Goal: Task Accomplishment & Management: Use online tool/utility

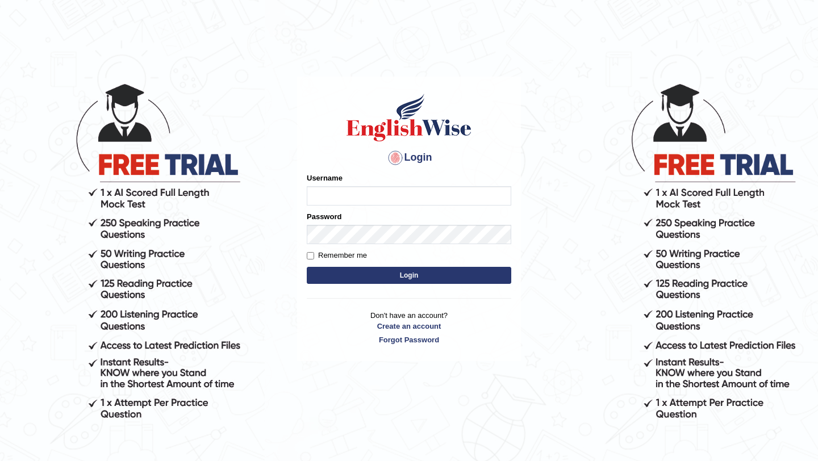
type input "himanshi7"
click at [342, 274] on button "Login" at bounding box center [409, 275] width 204 height 17
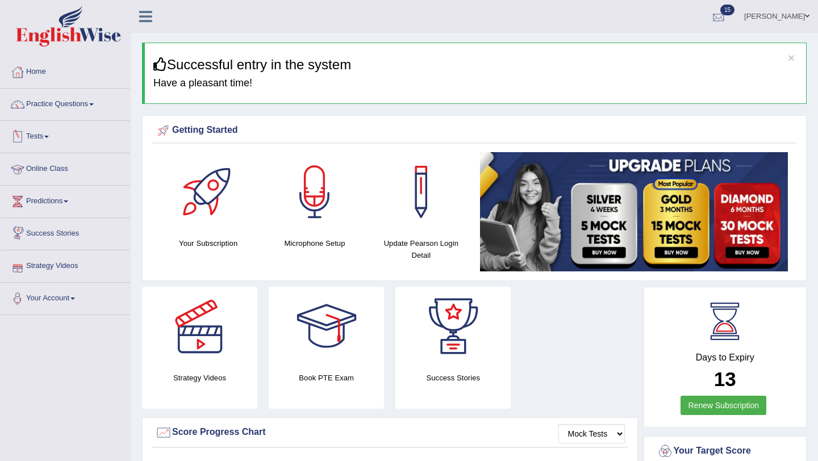
click at [722, 13] on div at bounding box center [718, 17] width 17 height 17
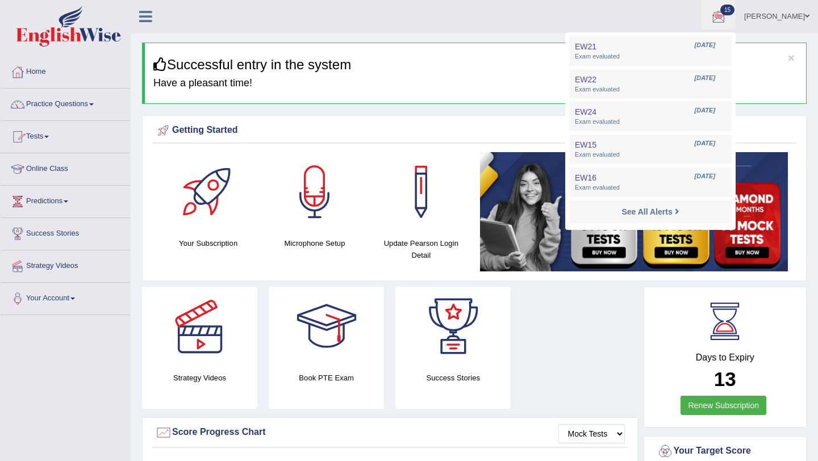
click at [48, 134] on link "Tests" at bounding box center [65, 135] width 129 height 28
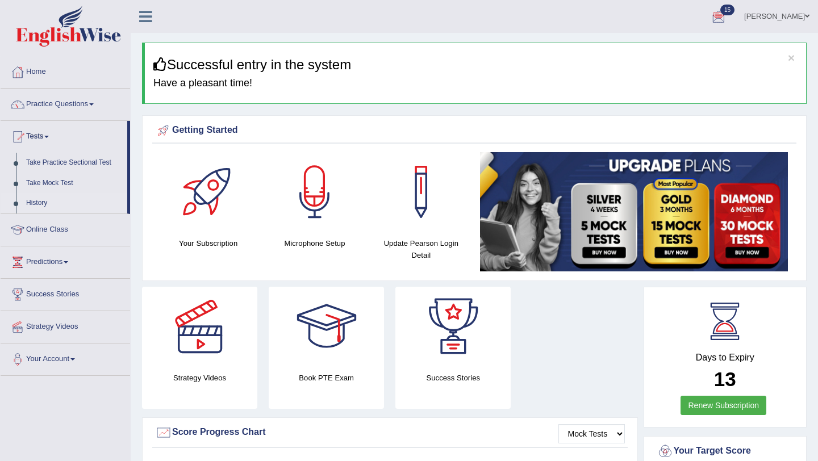
click at [37, 202] on link "History" at bounding box center [74, 203] width 106 height 20
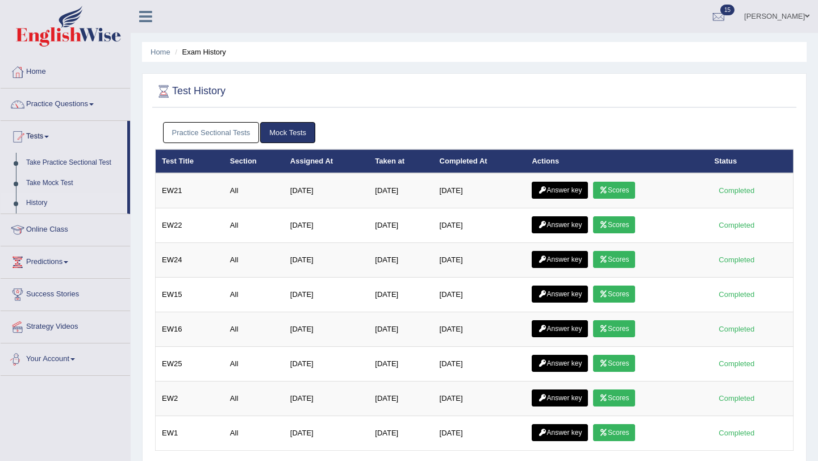
click at [69, 398] on div "Toggle navigation Home Practice Questions Speaking Practice Read Aloud Repeat S…" at bounding box center [409, 295] width 818 height 591
click at [201, 135] on link "Practice Sectional Tests" at bounding box center [211, 132] width 97 height 21
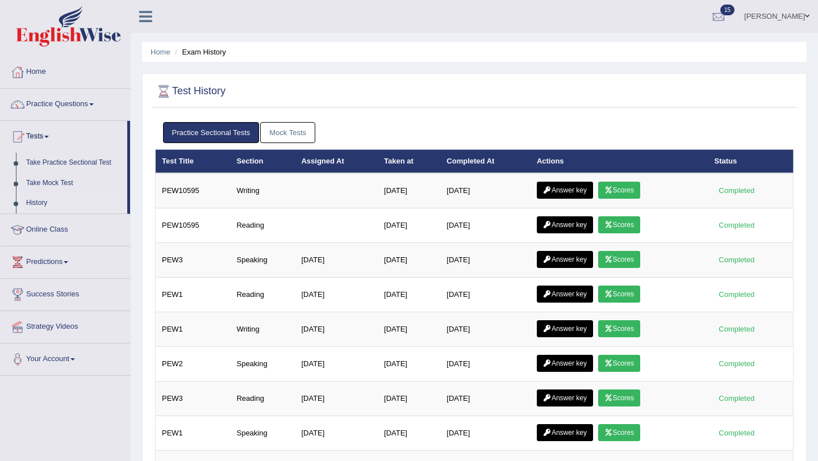
click at [290, 131] on link "Mock Tests" at bounding box center [287, 132] width 55 height 21
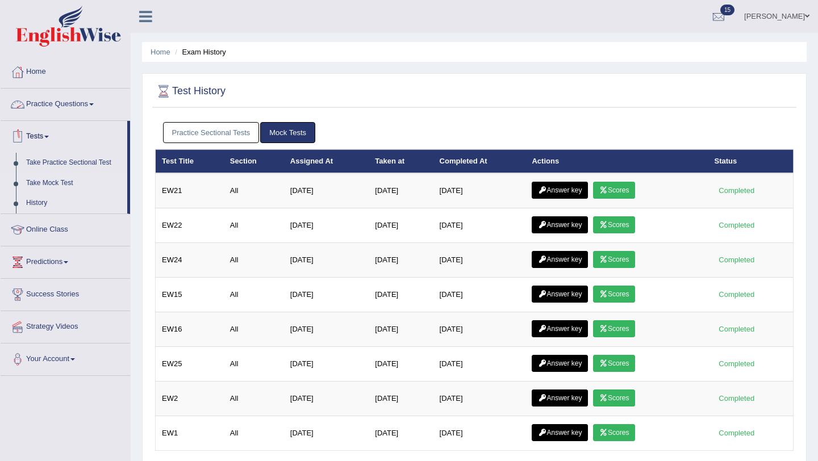
click at [47, 187] on link "Take Mock Test" at bounding box center [74, 183] width 106 height 20
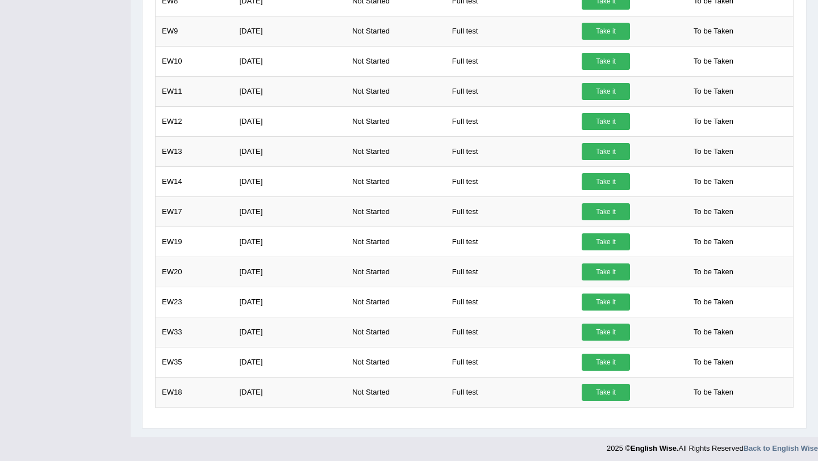
scroll to position [537, 0]
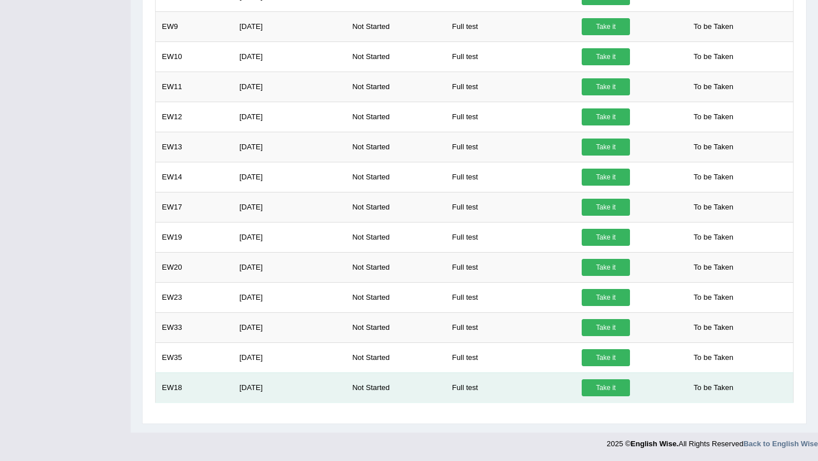
click at [605, 390] on link "Take it" at bounding box center [605, 387] width 48 height 17
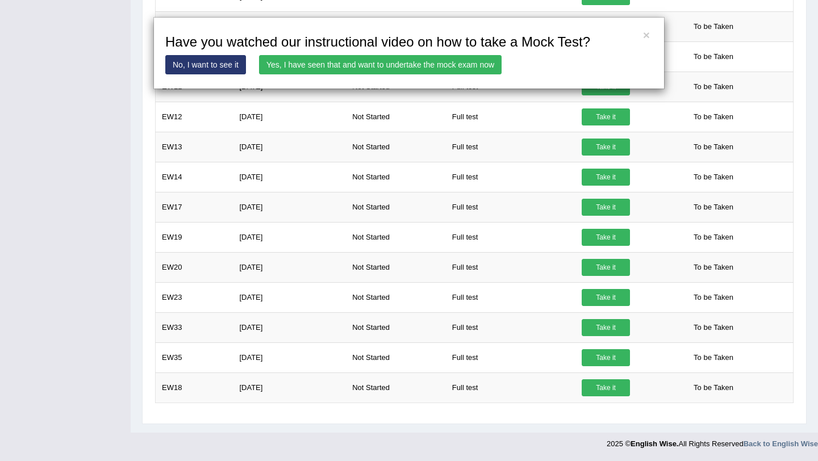
click at [396, 63] on link "Yes, I have seen that and want to undertake the mock exam now" at bounding box center [380, 64] width 242 height 19
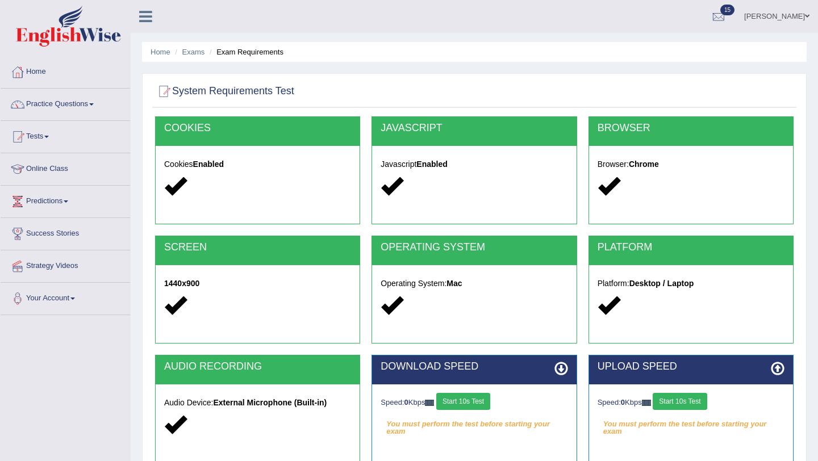
click at [482, 402] on button "Start 10s Test" at bounding box center [463, 401] width 54 height 17
click at [693, 403] on button "Start 10s Test" at bounding box center [679, 401] width 54 height 17
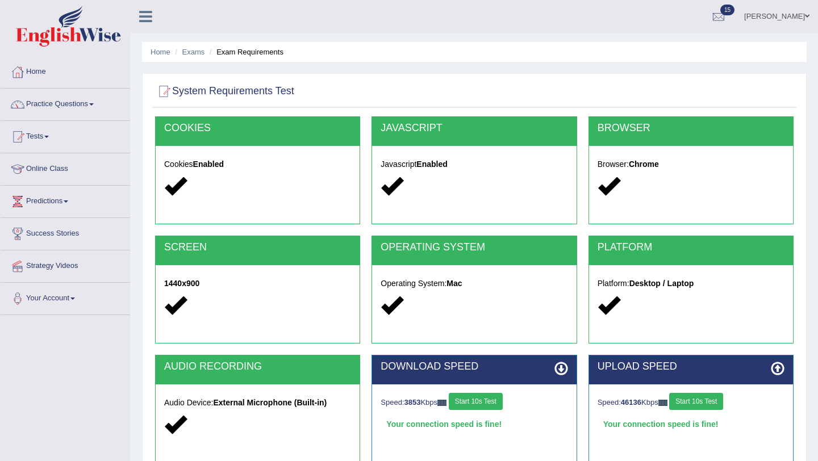
click at [101, 416] on div "Toggle navigation Home Practice Questions Speaking Practice Read Aloud Repeat S…" at bounding box center [409, 295] width 818 height 591
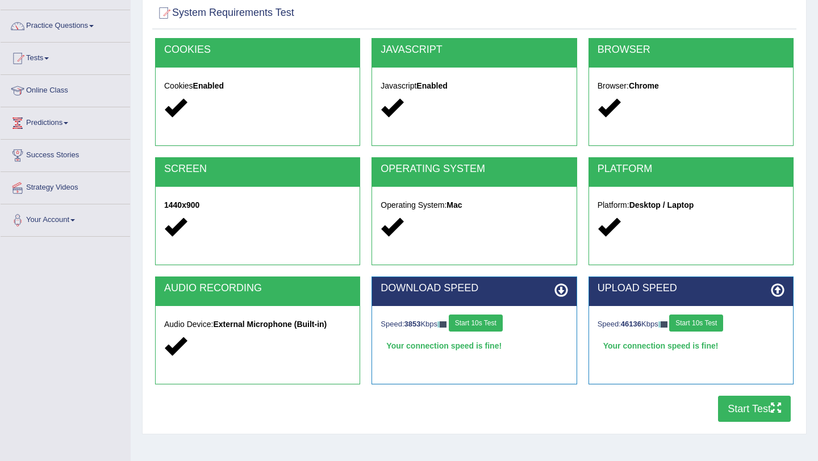
scroll to position [91, 0]
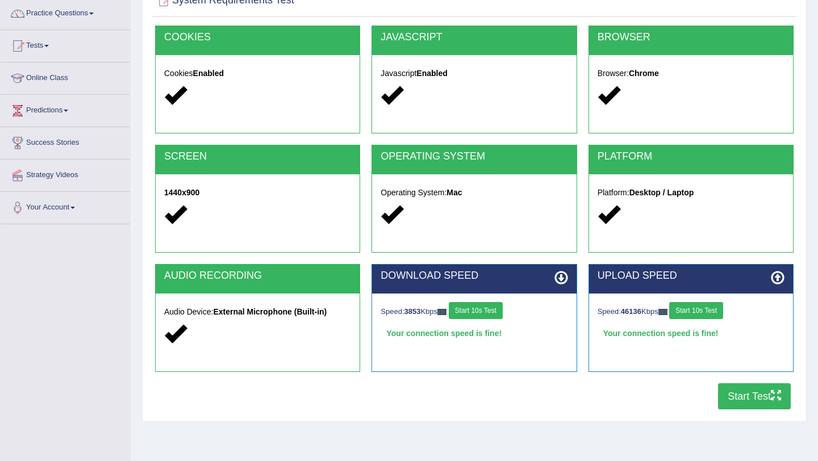
click at [731, 404] on button "Start Test" at bounding box center [754, 396] width 73 height 26
